Goal: Task Accomplishment & Management: Use online tool/utility

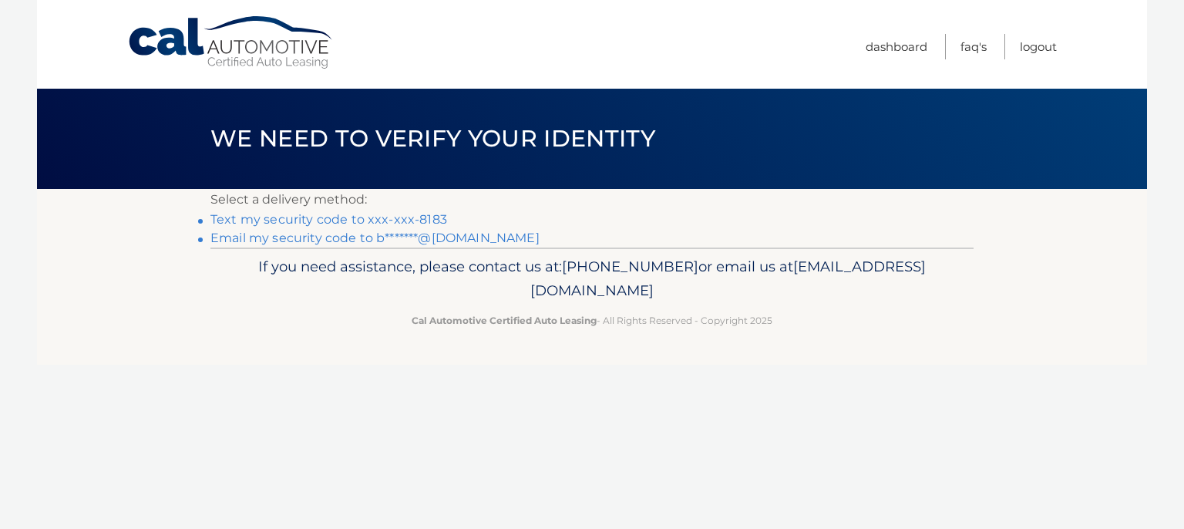
click at [372, 222] on link "Text my security code to xxx-xxx-8183" at bounding box center [328, 219] width 237 height 15
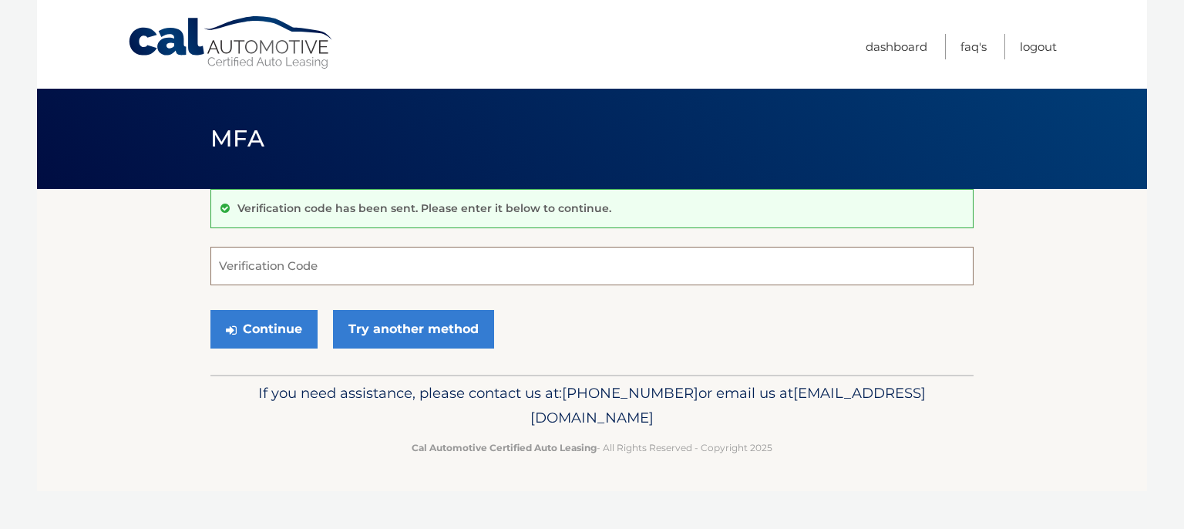
click at [361, 258] on input "Verification Code" at bounding box center [591, 266] width 763 height 39
type input "771785"
click at [278, 343] on button "Continue" at bounding box center [263, 329] width 107 height 39
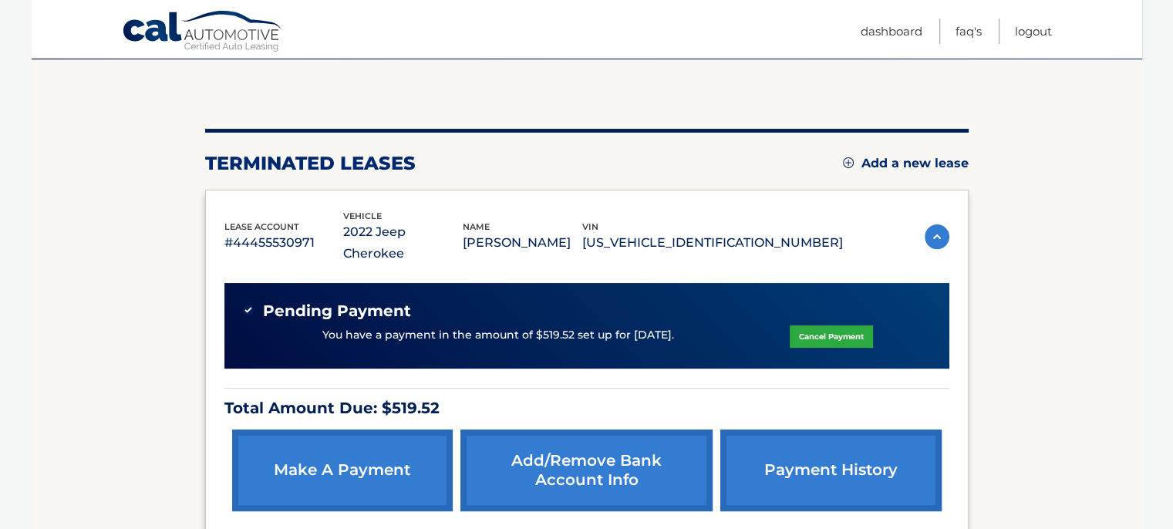
scroll to position [154, 0]
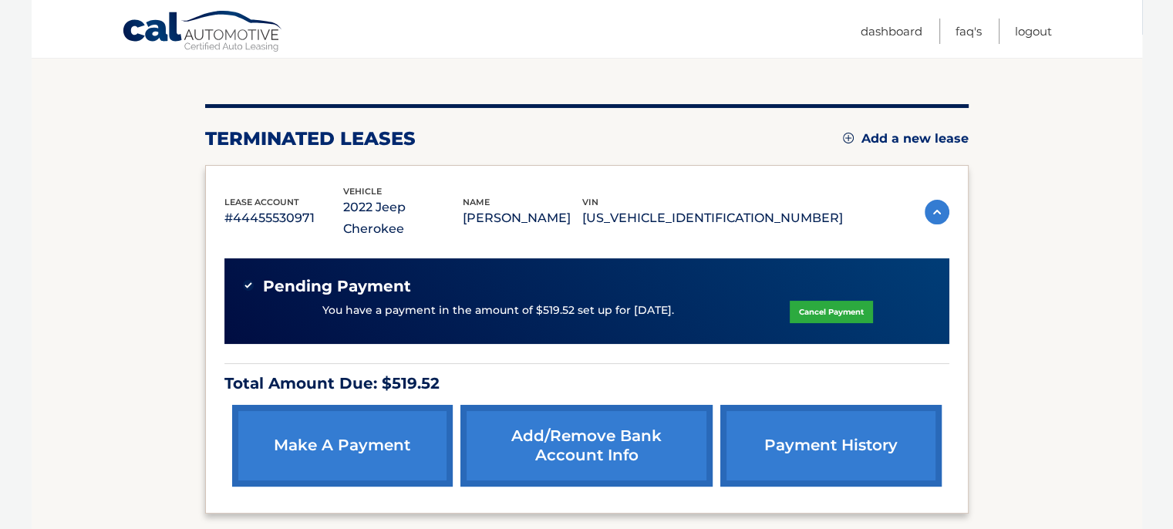
click at [398, 417] on link "make a payment" at bounding box center [342, 446] width 221 height 82
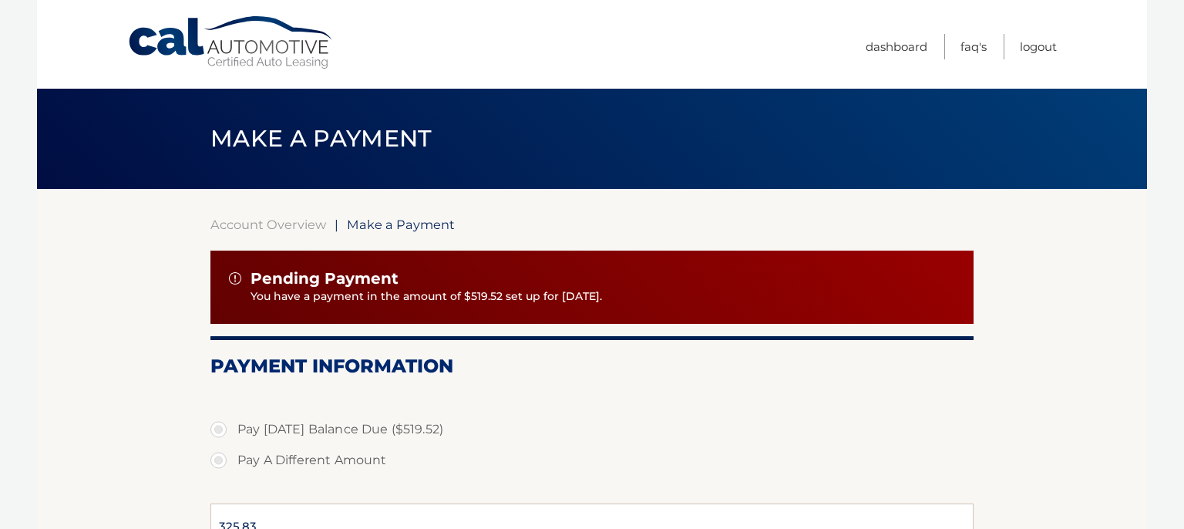
select select "MmE4MjE3YjYtNjgyNS00OWQ4LTlkNDMtNTlmMDFmZGMxYTI0"
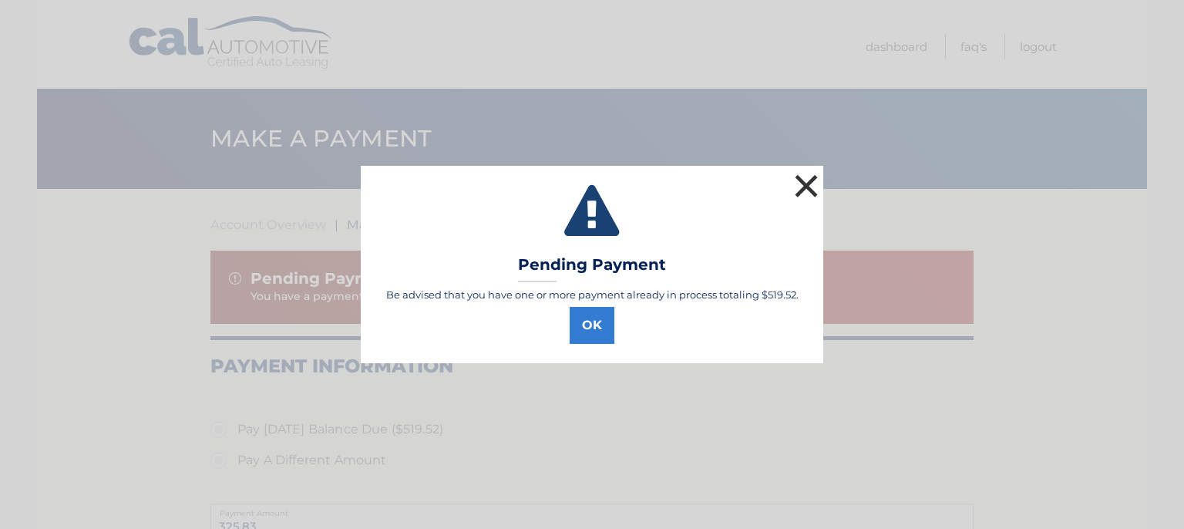
click at [808, 180] on button "×" at bounding box center [806, 185] width 31 height 31
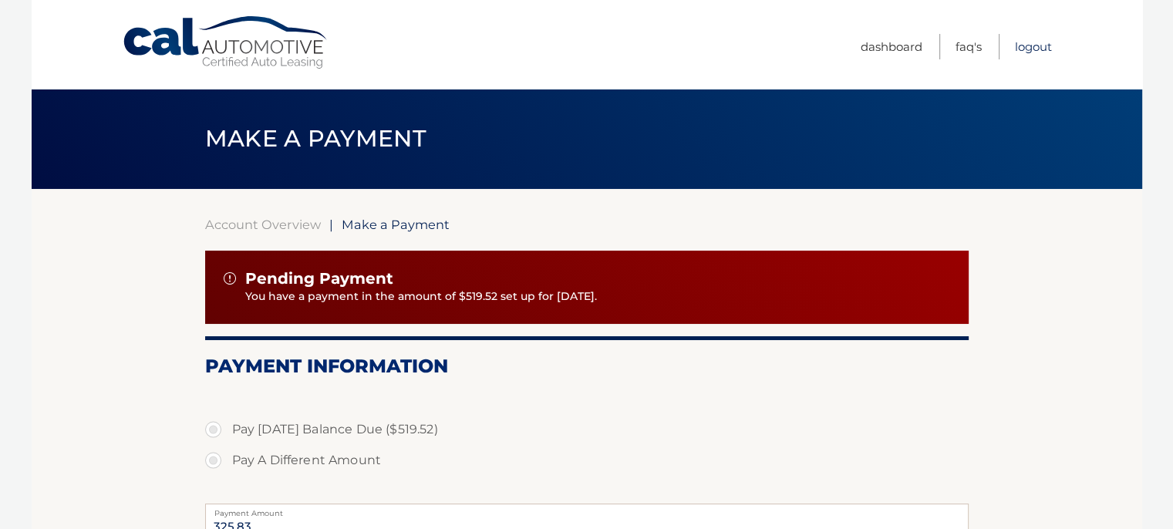
click at [1036, 47] on link "Logout" at bounding box center [1033, 46] width 37 height 25
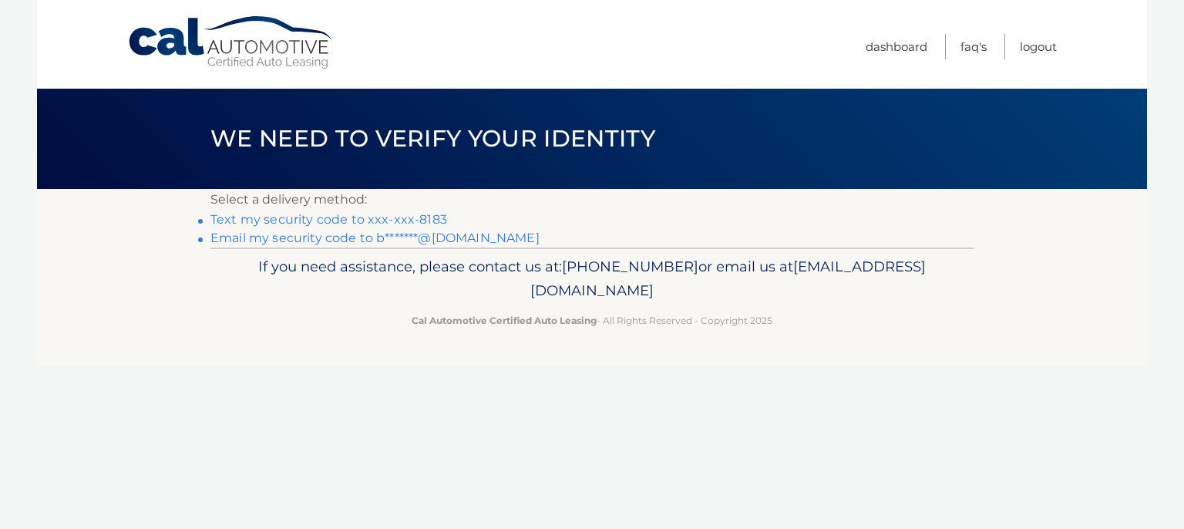
click at [369, 221] on link "Text my security code to xxx-xxx-8183" at bounding box center [328, 219] width 237 height 15
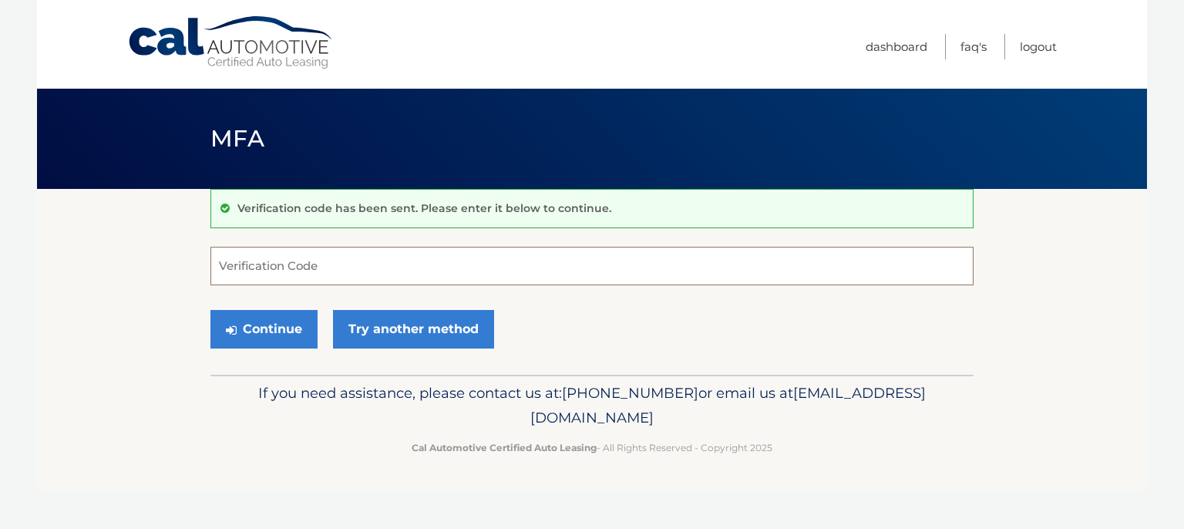
click at [349, 266] on input "Verification Code" at bounding box center [591, 266] width 763 height 39
type input "3816342"
click at [296, 334] on button "Continue" at bounding box center [263, 329] width 107 height 39
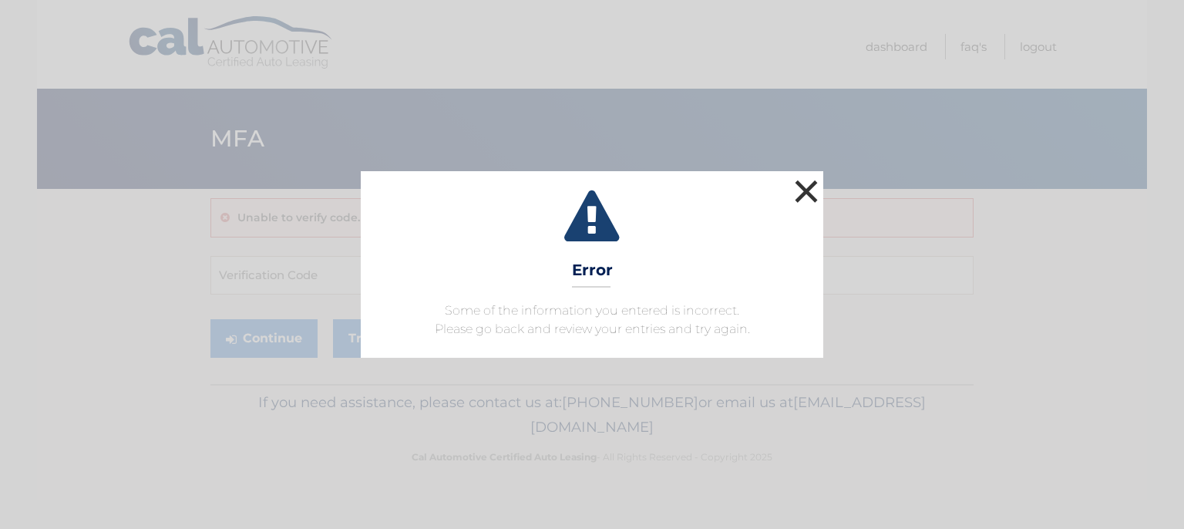
click at [810, 189] on button "×" at bounding box center [806, 191] width 31 height 31
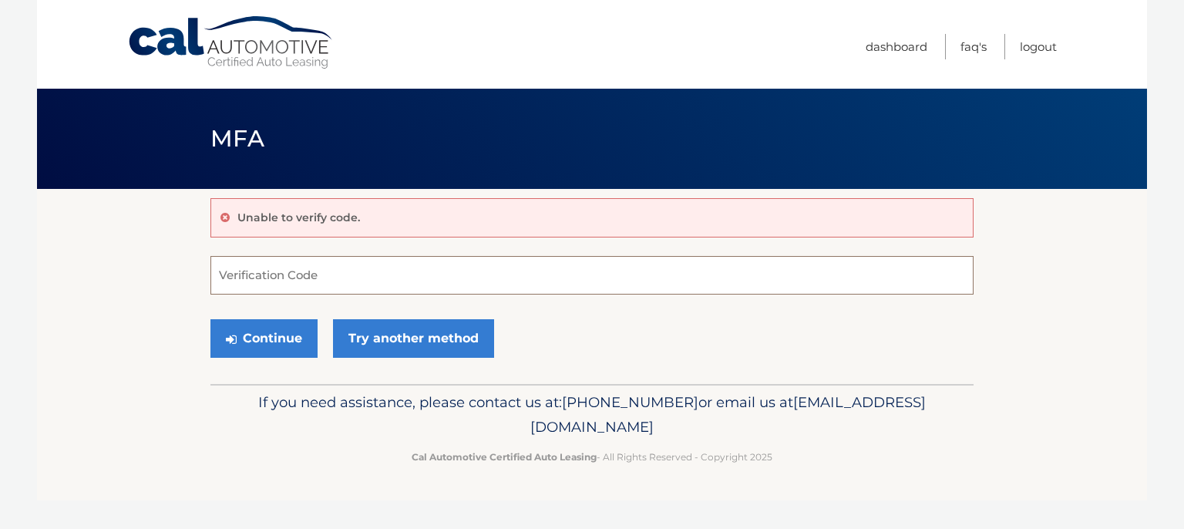
click at [299, 269] on input "Verification Code" at bounding box center [591, 275] width 763 height 39
click at [259, 264] on input "Verification Code" at bounding box center [591, 275] width 763 height 39
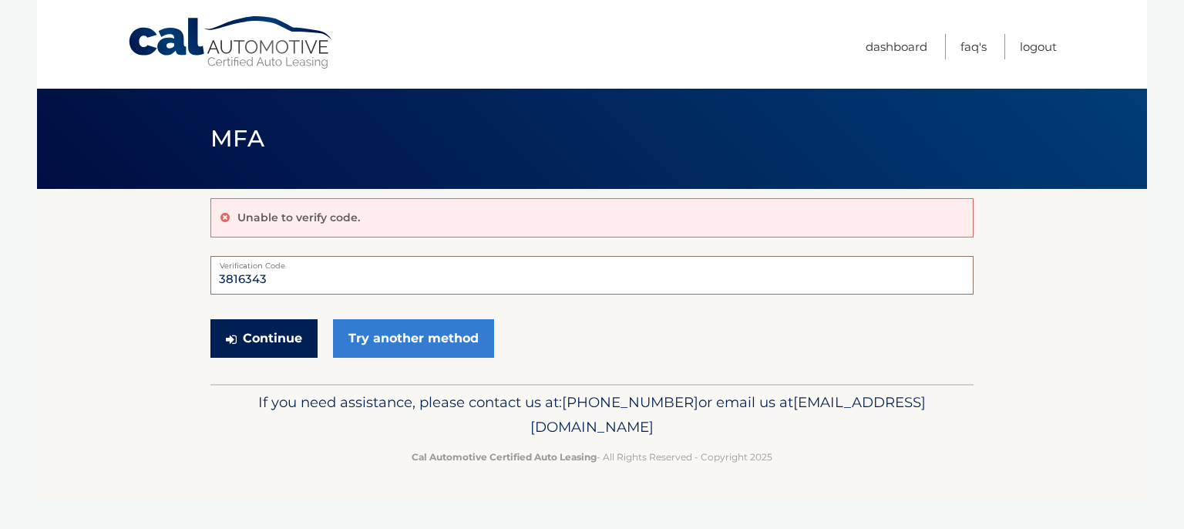
type input "3816343"
click at [260, 330] on button "Continue" at bounding box center [263, 338] width 107 height 39
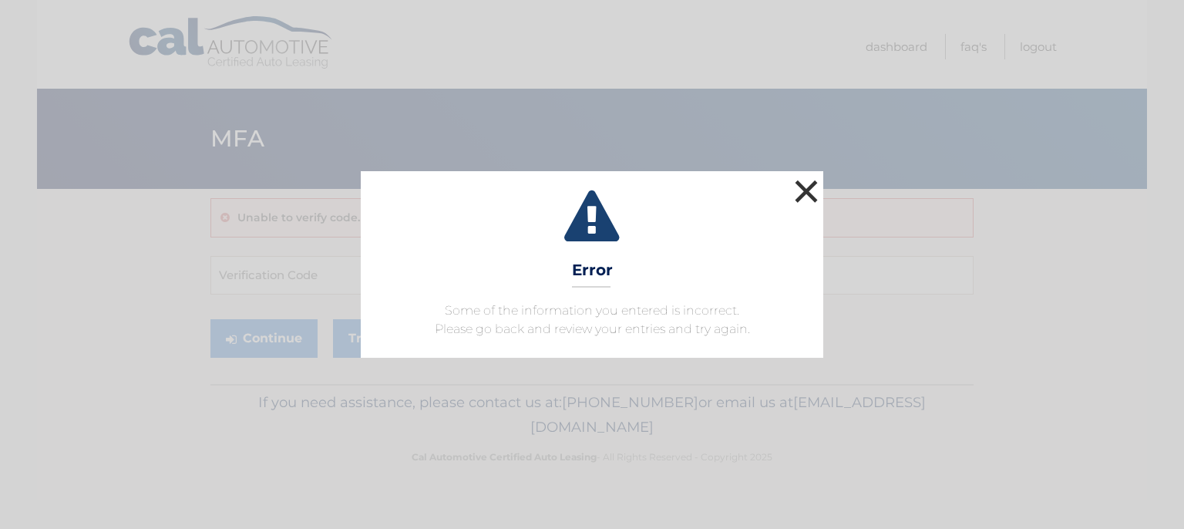
click at [803, 187] on button "×" at bounding box center [806, 191] width 31 height 31
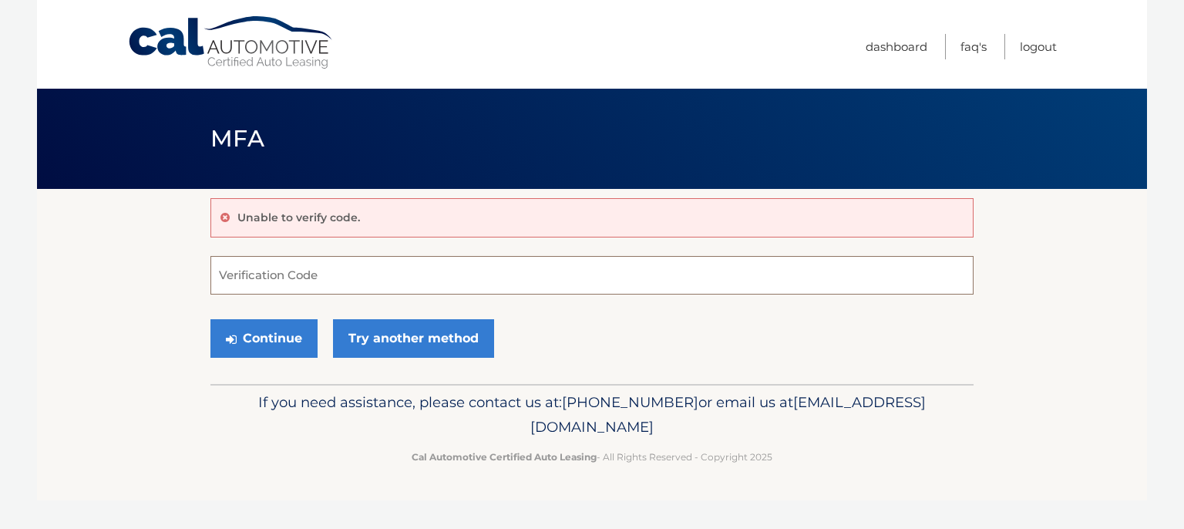
click at [265, 279] on input "Verification Code" at bounding box center [591, 275] width 763 height 39
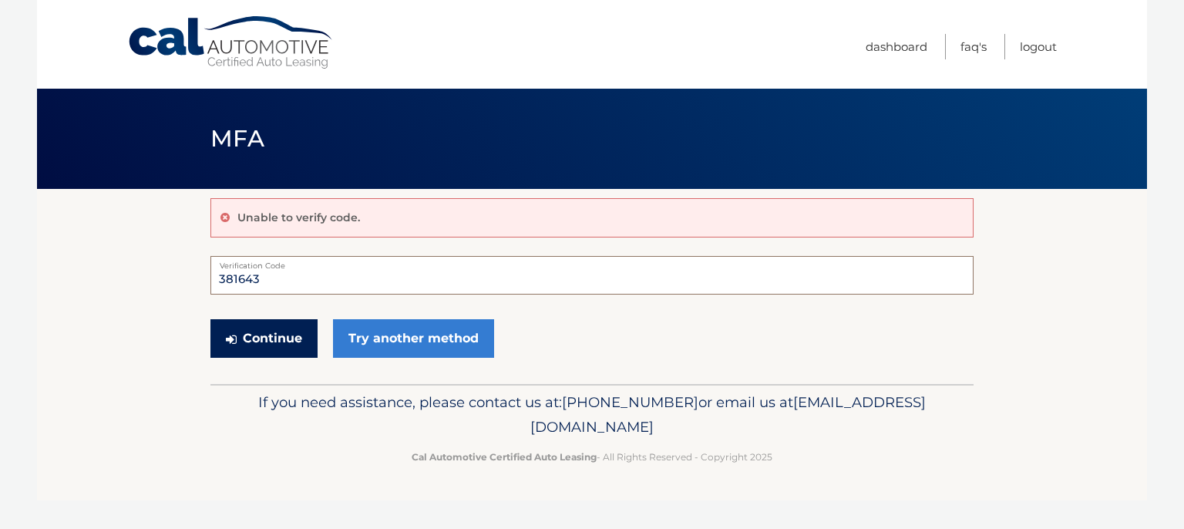
type input "381643"
click at [265, 339] on button "Continue" at bounding box center [263, 338] width 107 height 39
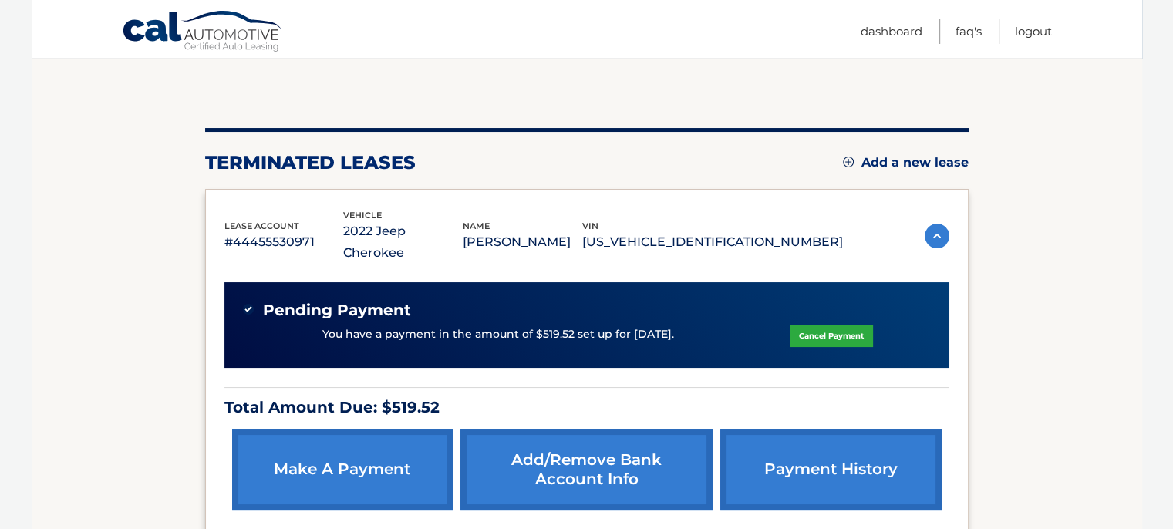
scroll to position [154, 0]
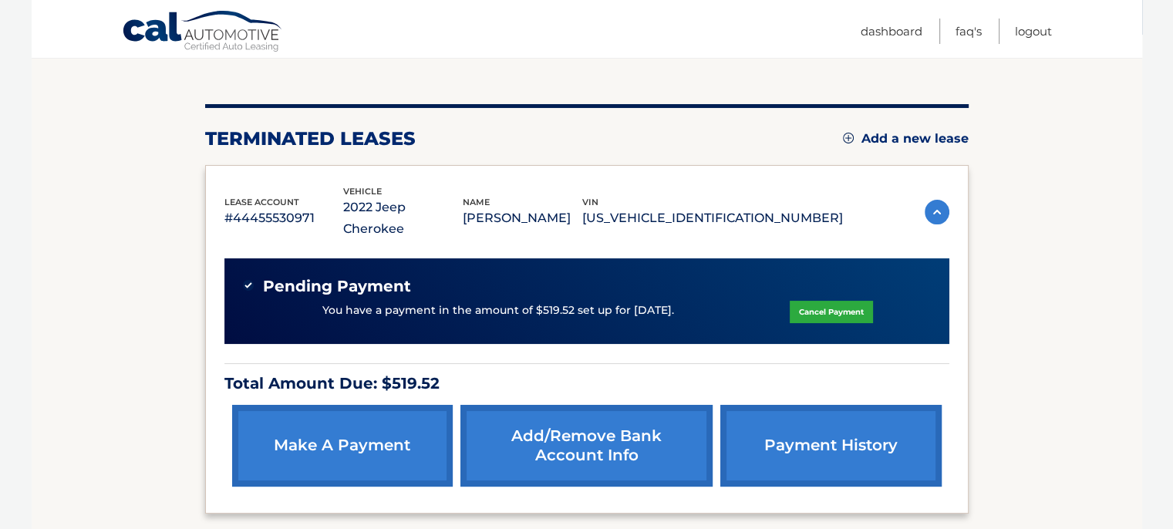
click at [382, 405] on link "make a payment" at bounding box center [342, 446] width 221 height 82
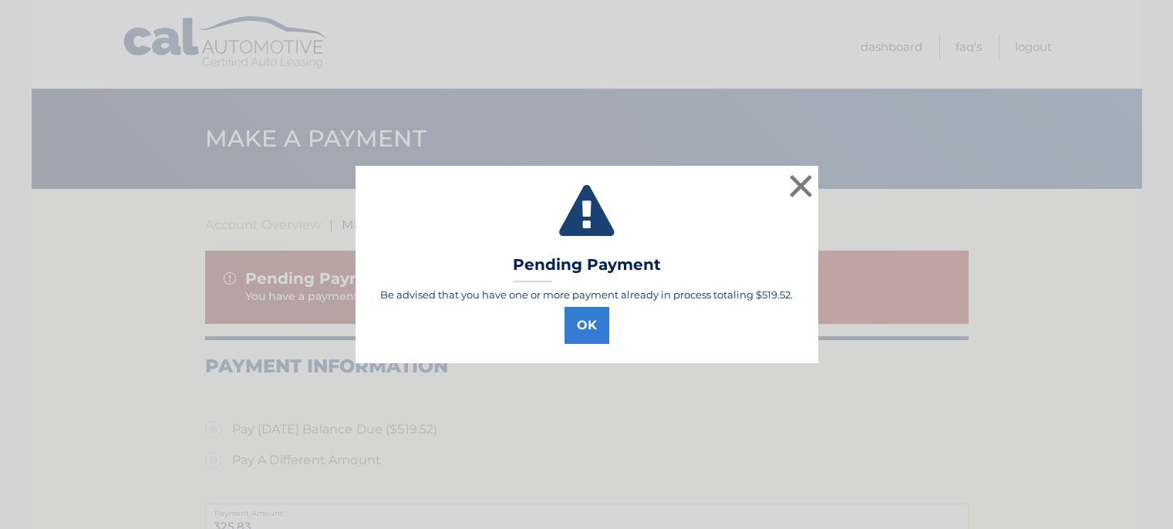
select select "MmE4MjE3YjYtNjgyNS00OWQ4LTlkNDMtNTlmMDFmZGMxYTI0"
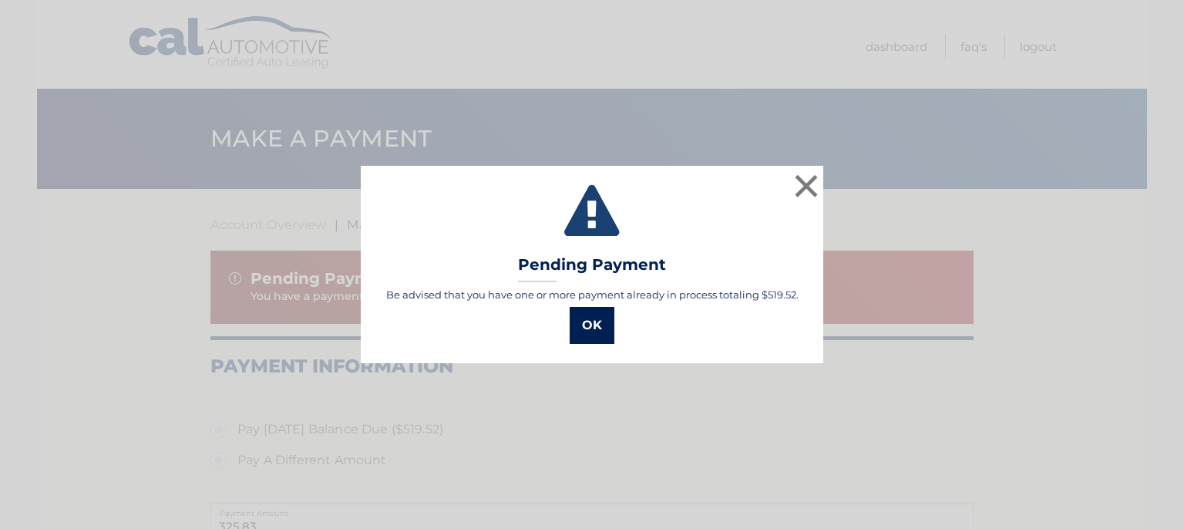
click at [592, 324] on button "OK" at bounding box center [592, 325] width 45 height 37
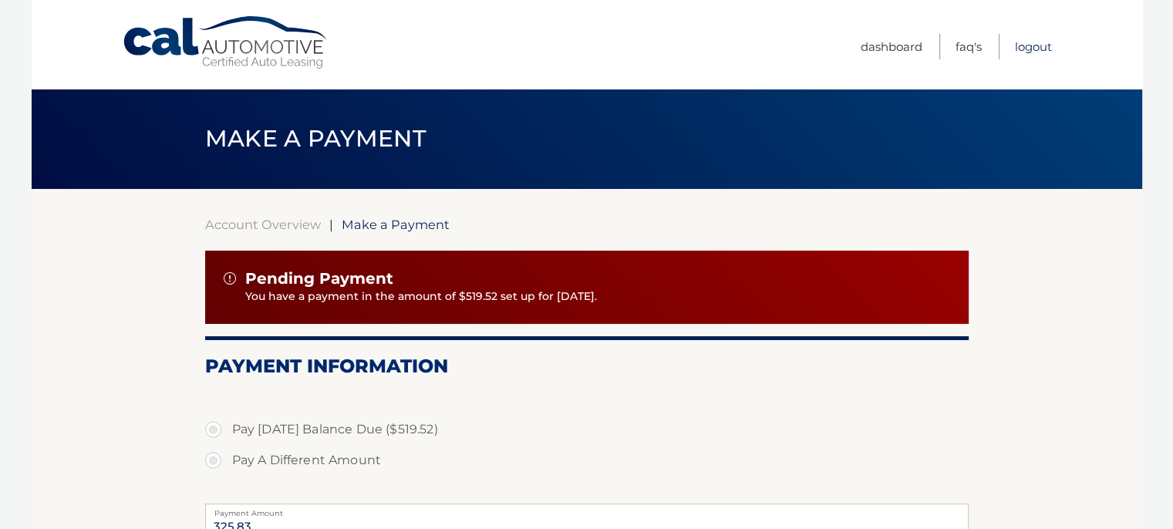
click at [1042, 47] on link "Logout" at bounding box center [1033, 46] width 37 height 25
